Goal: Contribute content: Add original content to the website for others to see

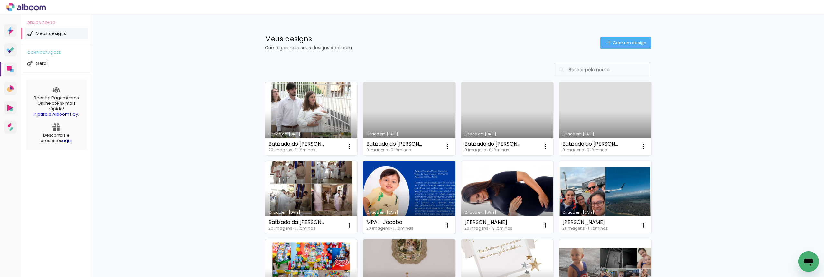
click at [414, 196] on link "Criado em [DATE]" at bounding box center [409, 197] width 92 height 73
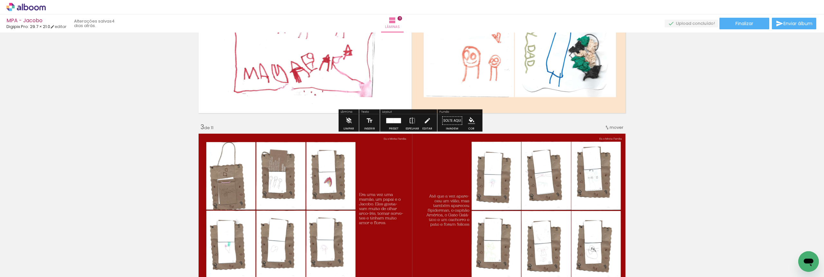
scroll to position [283, 0]
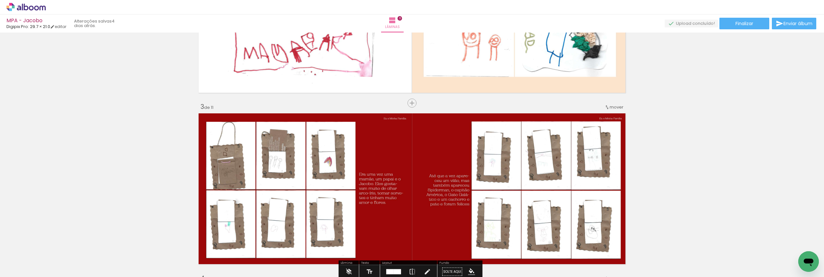
click at [27, 266] on span "Adicionar Fotos" at bounding box center [22, 268] width 19 height 7
click at [0, 0] on input "file" at bounding box center [0, 0] width 0 height 0
click at [33, 265] on paper-button "Adicionar Fotos" at bounding box center [19, 268] width 31 height 10
click at [0, 0] on input "file" at bounding box center [0, 0] width 0 height 0
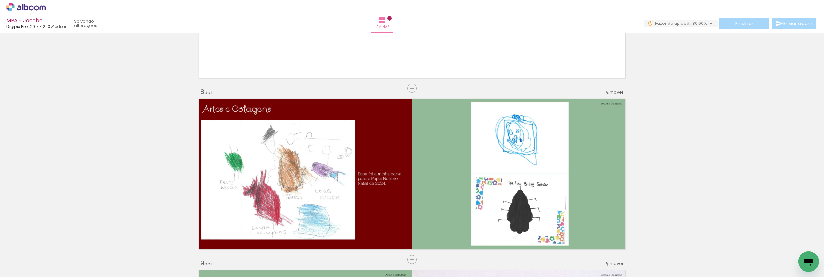
scroll to position [1172, 0]
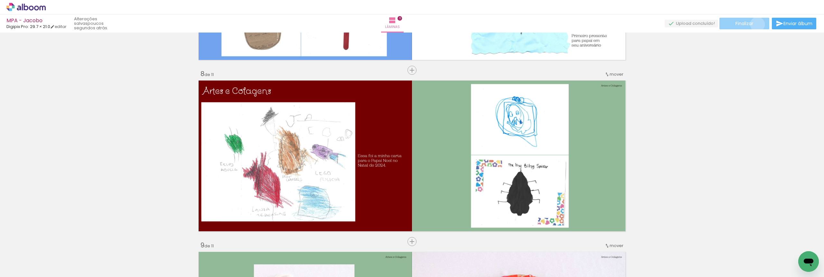
click at [755, 24] on paper-button "Finalizar" at bounding box center [745, 24] width 50 height 12
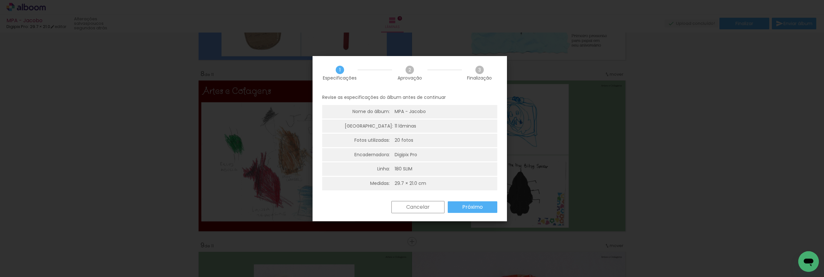
click at [483, 206] on paper-button "Próximo" at bounding box center [473, 207] width 50 height 12
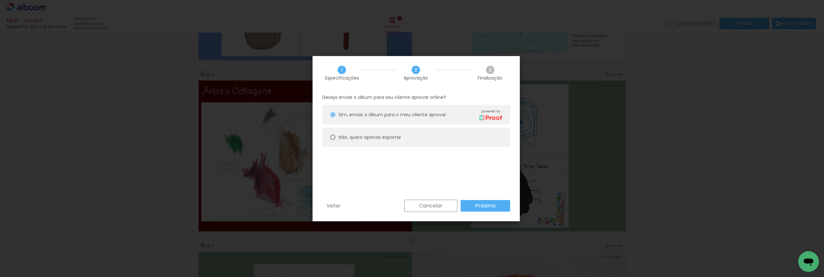
click at [488, 201] on paper-button "Próximo" at bounding box center [486, 206] width 50 height 12
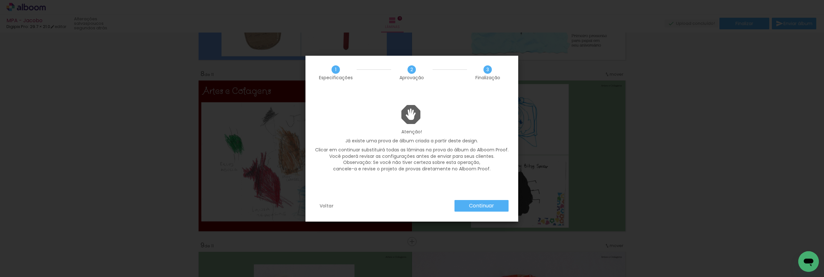
click at [0, 0] on slot "Continuar" at bounding box center [0, 0] width 0 height 0
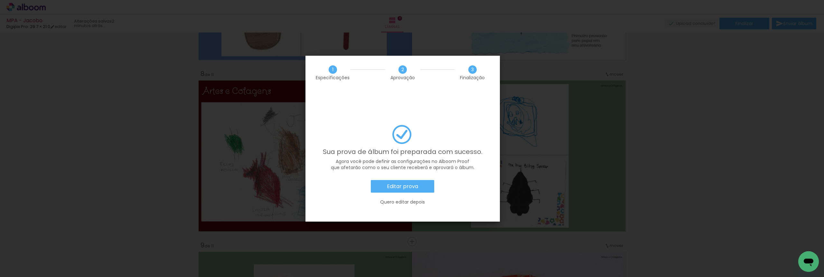
click at [0, 0] on slot "Editar prova" at bounding box center [0, 0] width 0 height 0
